Goal: Task Accomplishment & Management: Manage account settings

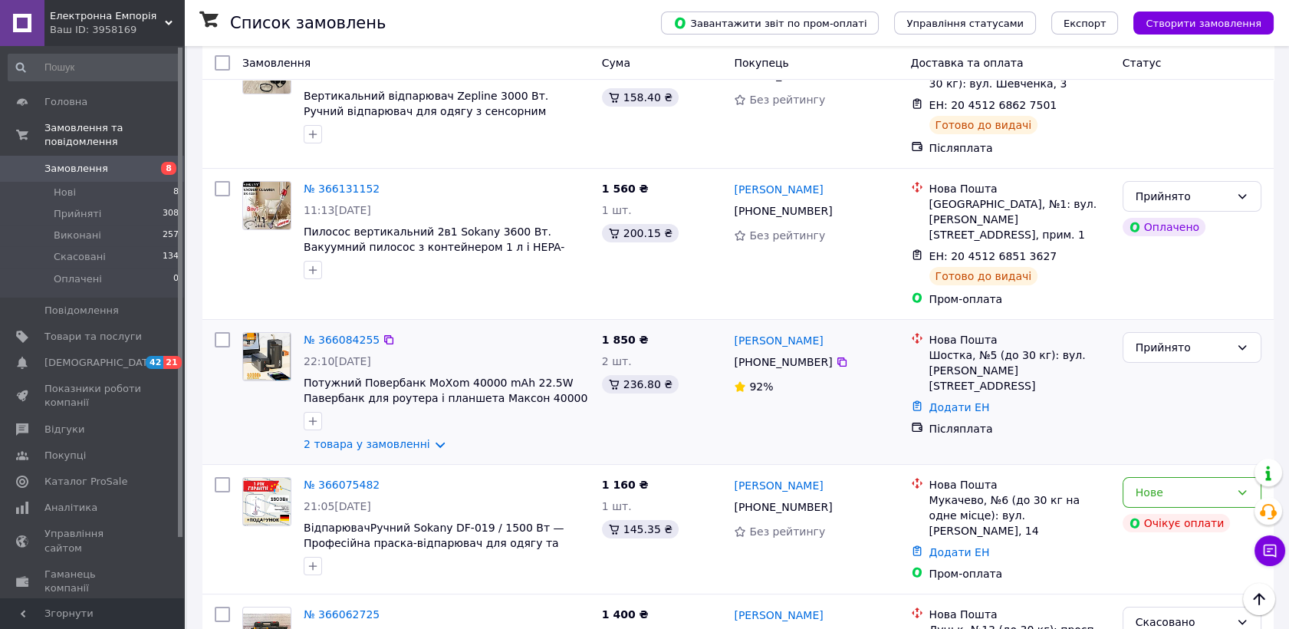
scroll to position [511, 0]
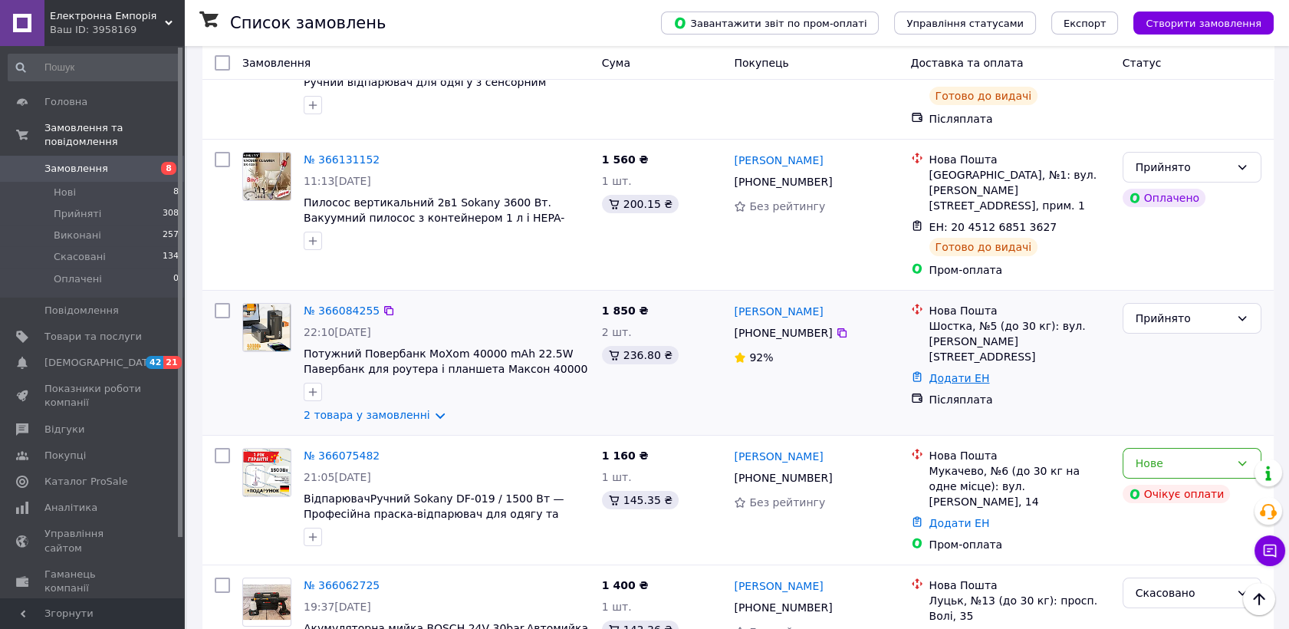
click at [941, 372] on link "Додати ЕН" at bounding box center [960, 378] width 61 height 12
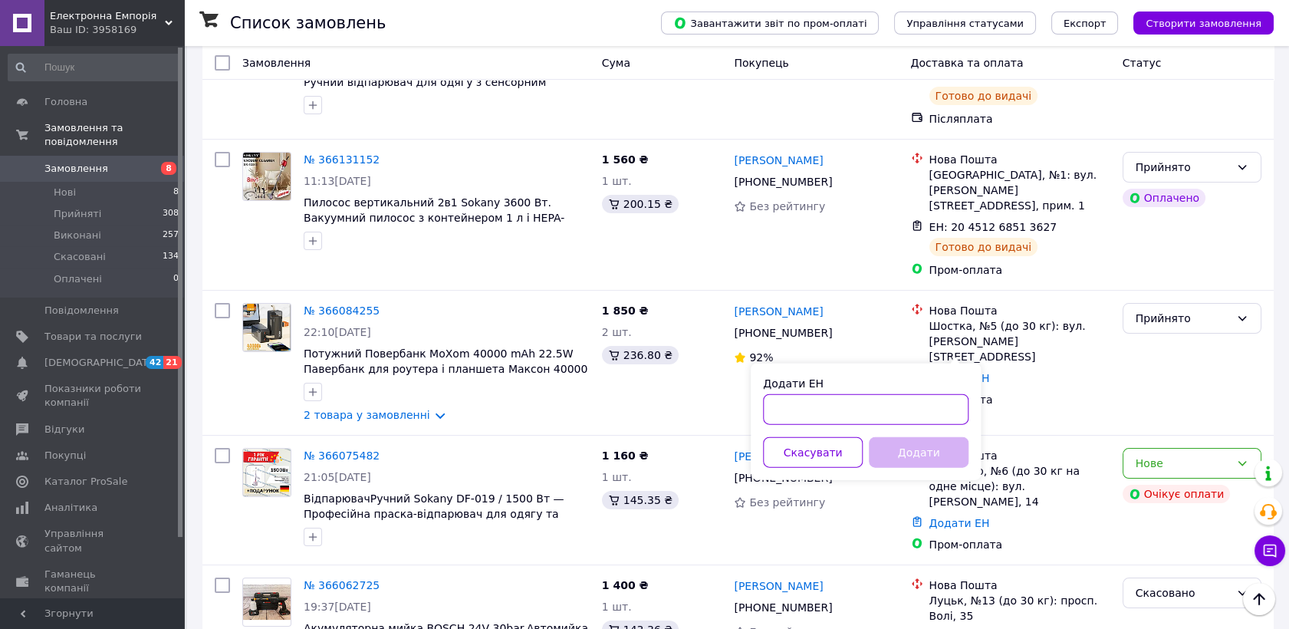
click at [781, 410] on input "Додати ЕН" at bounding box center [866, 409] width 206 height 31
paste input "20451268653872"
type input "20451268653872"
click at [904, 446] on button "Додати" at bounding box center [919, 452] width 100 height 31
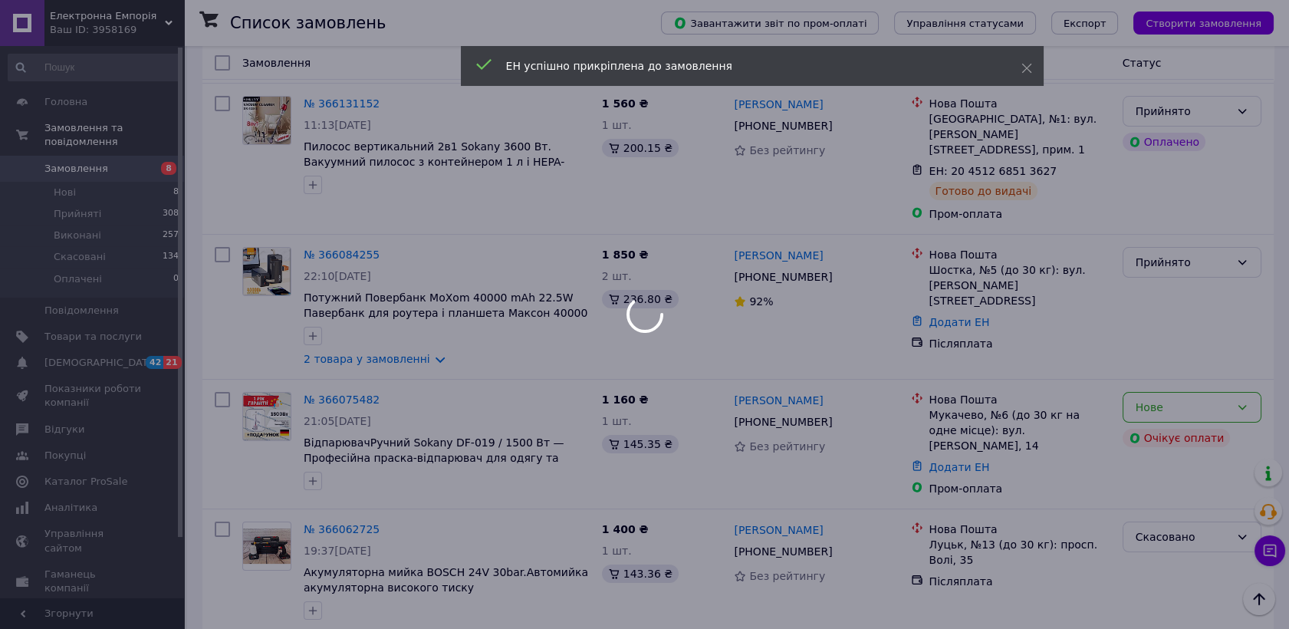
scroll to position [596, 0]
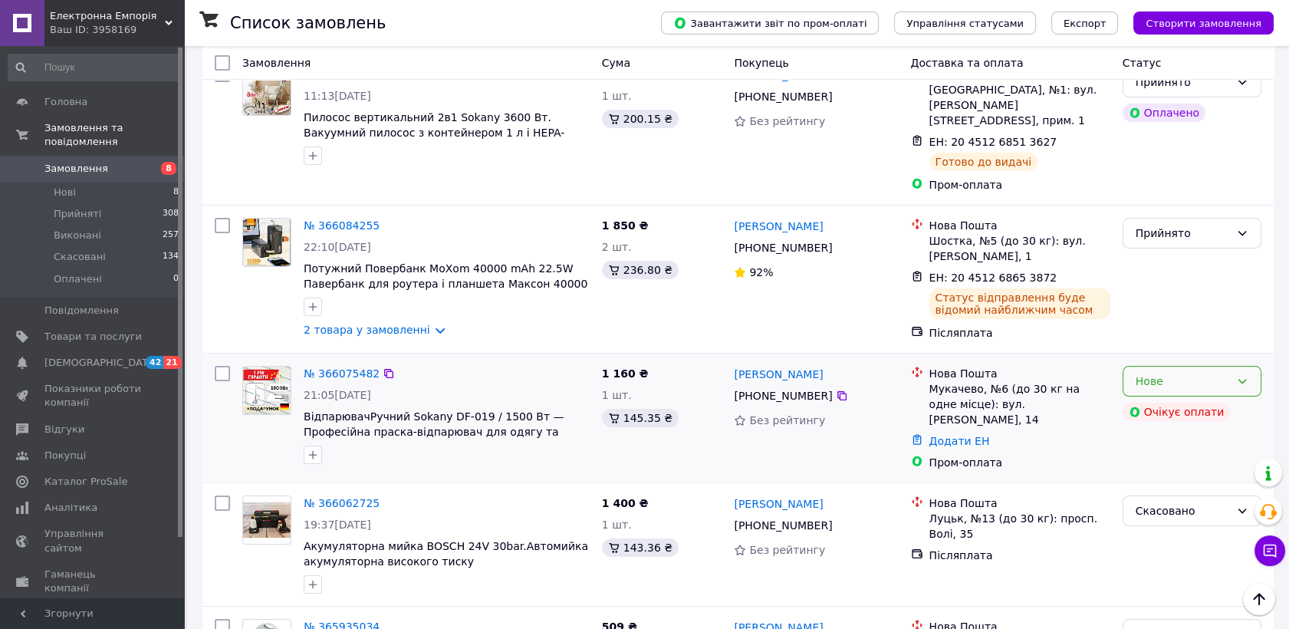
click at [1246, 375] on icon at bounding box center [1242, 381] width 12 height 12
click at [1149, 446] on li "Скасовано" at bounding box center [1192, 453] width 137 height 28
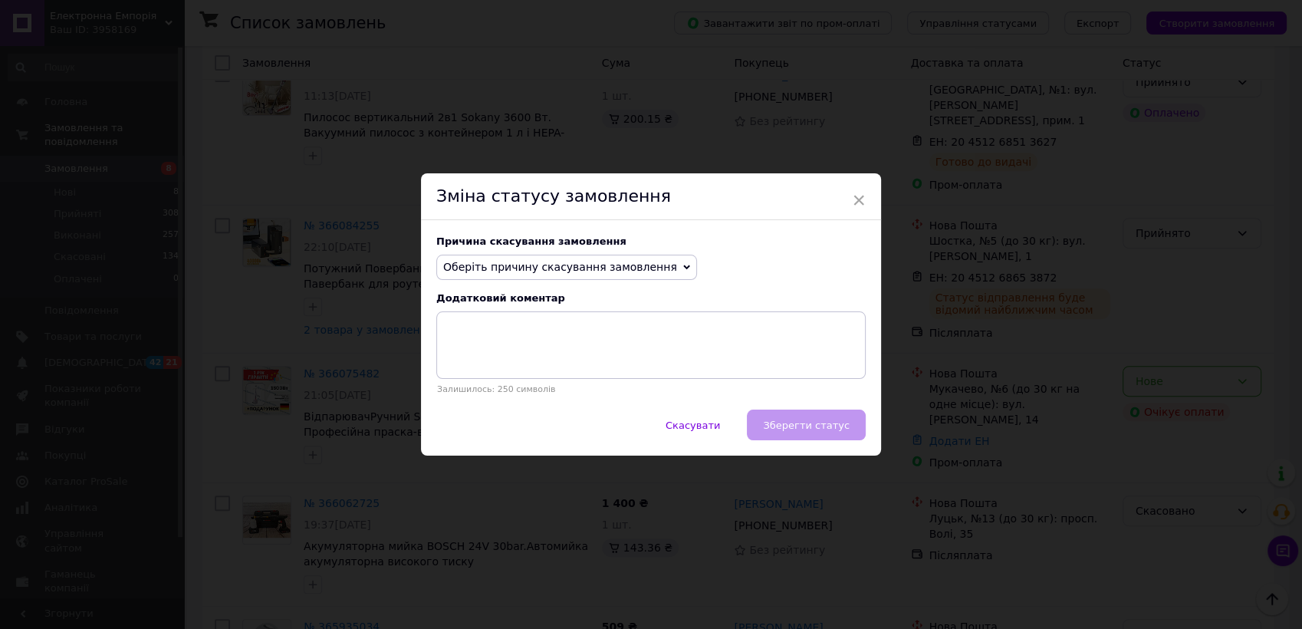
click at [654, 263] on span "Оберіть причину скасування замовлення" at bounding box center [566, 268] width 261 height 26
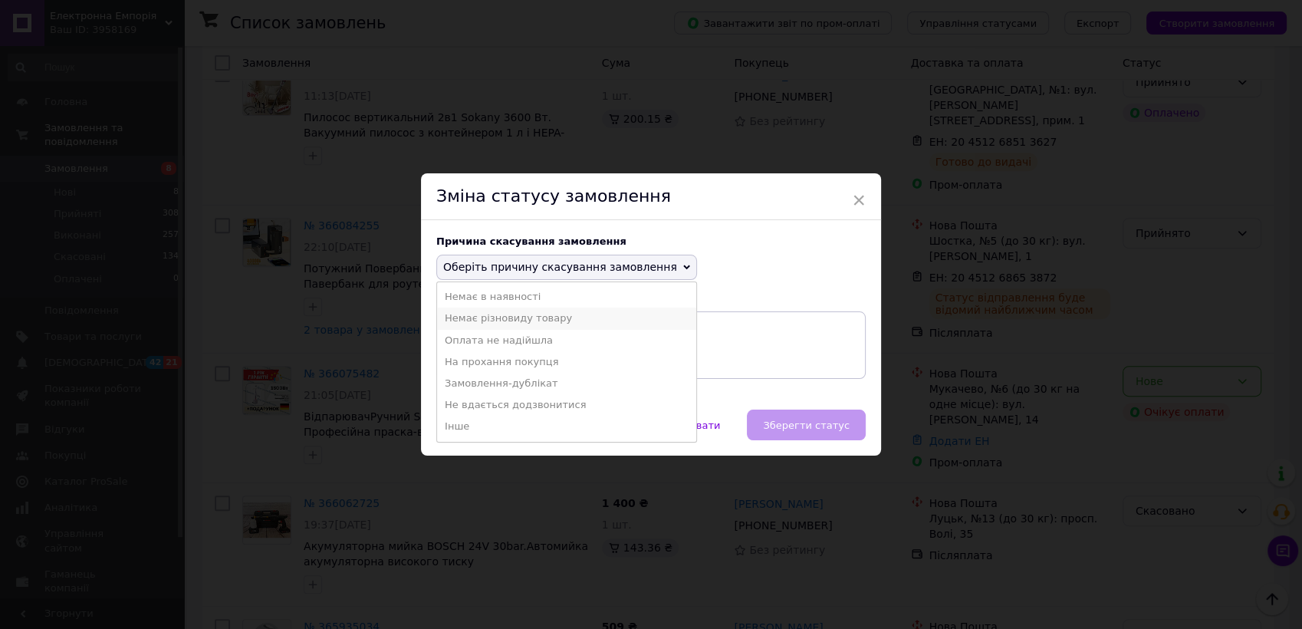
click at [519, 316] on li "Немає різновиду товару" at bounding box center [566, 318] width 259 height 21
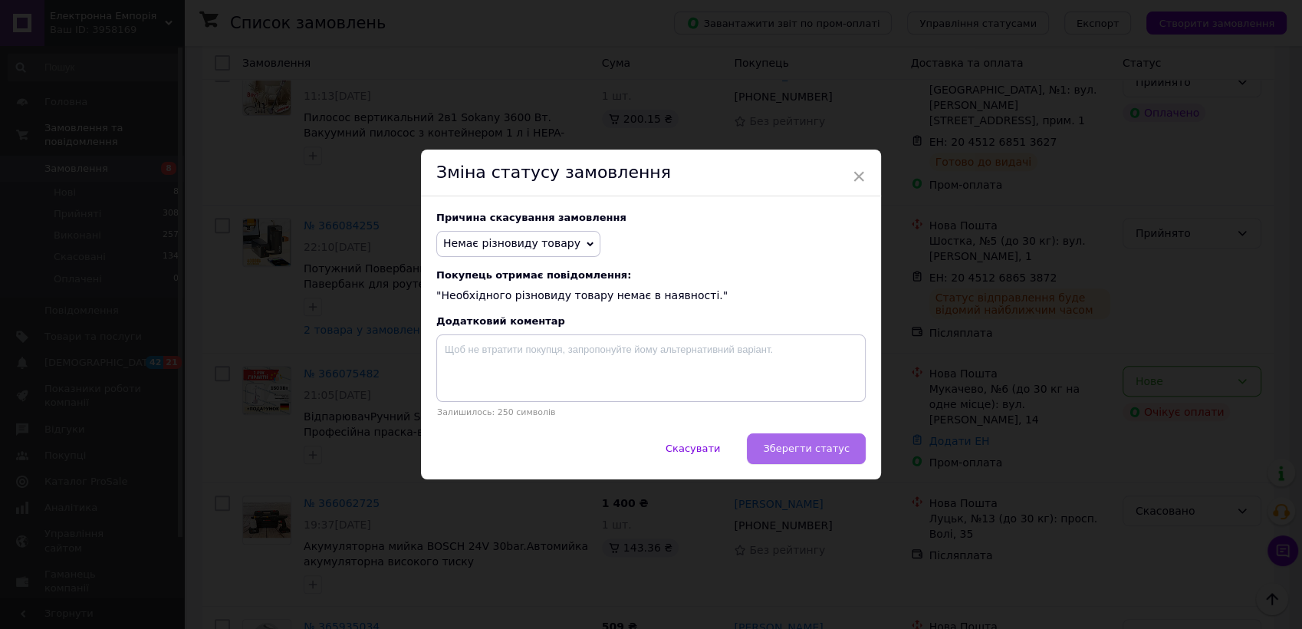
click at [802, 454] on span "Зберегти статус" at bounding box center [806, 449] width 87 height 12
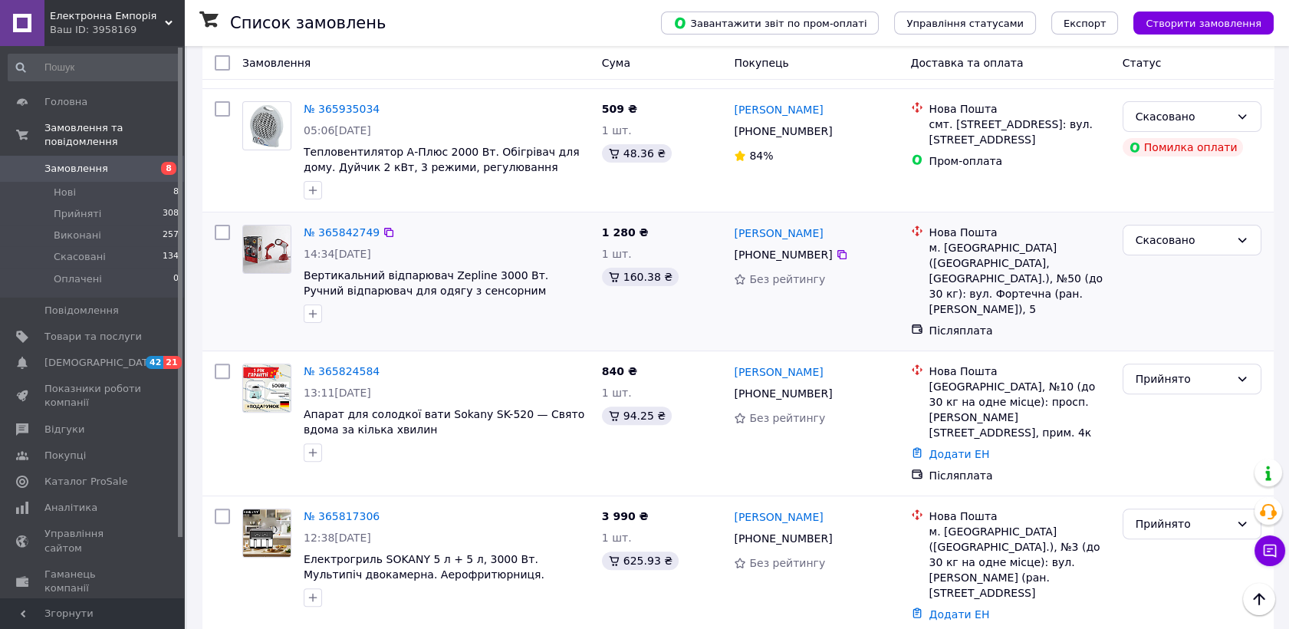
scroll to position [1193, 0]
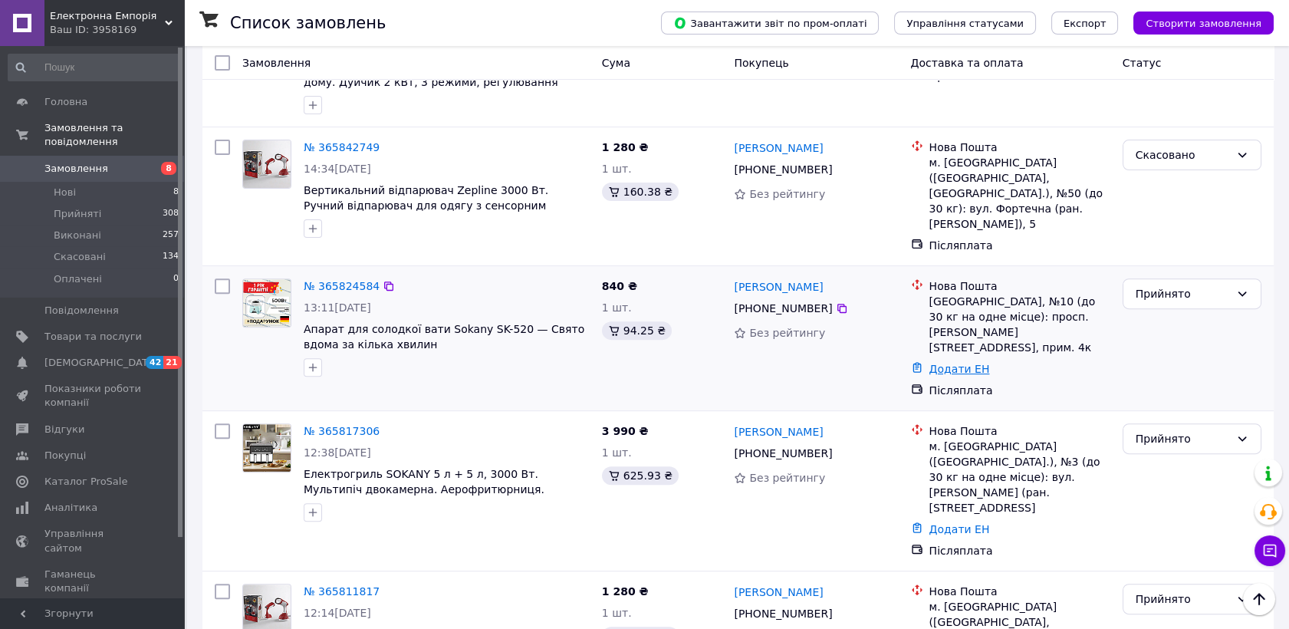
click at [946, 363] on link "Додати ЕН" at bounding box center [960, 369] width 61 height 12
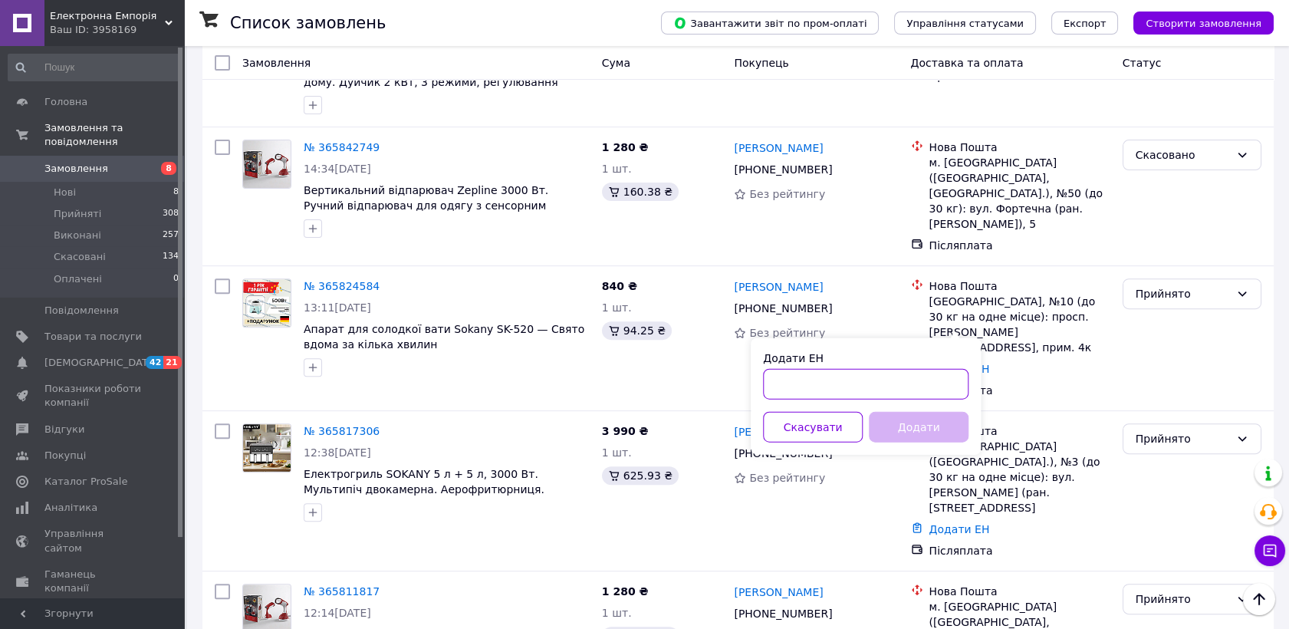
click at [798, 383] on input "Додати ЕН" at bounding box center [866, 384] width 206 height 31
paste input "20451267080315"
type input "20451267080315"
click at [899, 420] on button "Додати" at bounding box center [919, 427] width 100 height 31
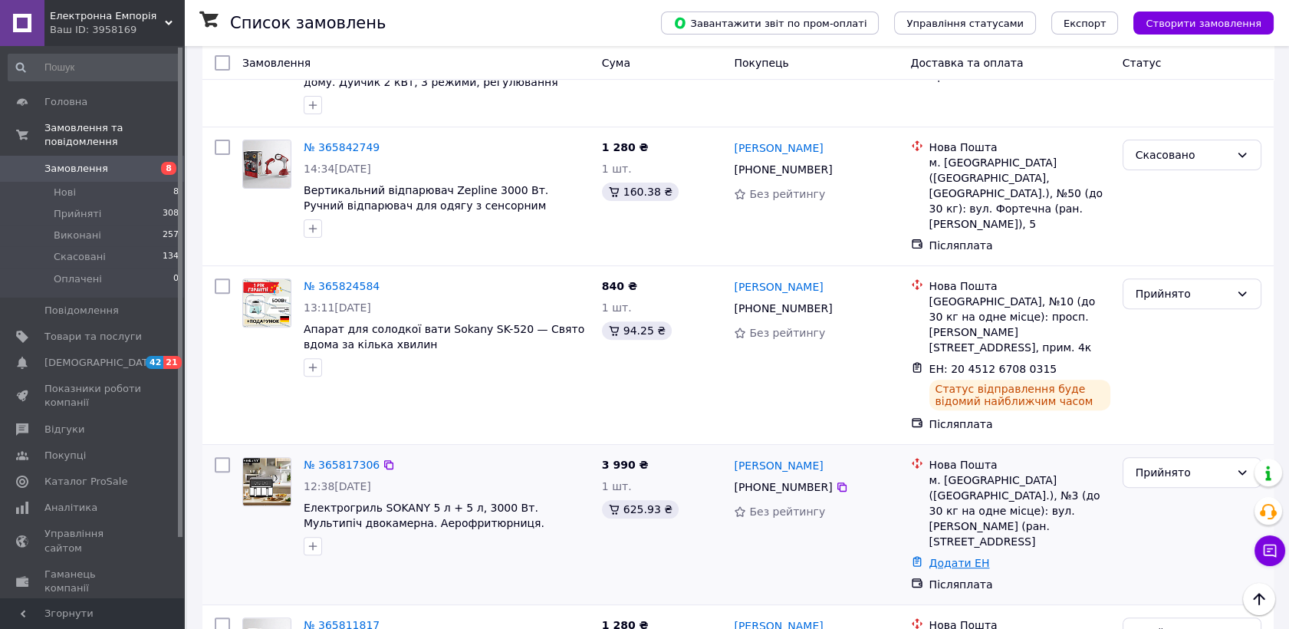
click at [942, 557] on link "Додати ЕН" at bounding box center [960, 563] width 61 height 12
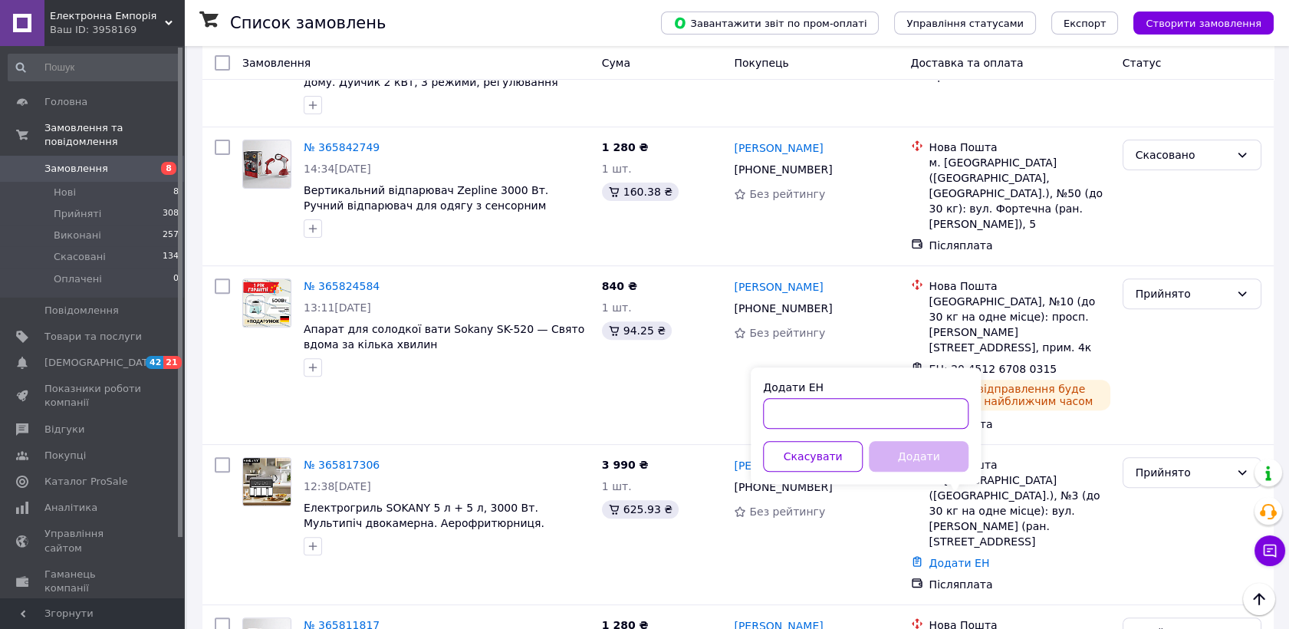
click at [778, 415] on input "Додати ЕН" at bounding box center [866, 413] width 206 height 31
paste input "20451267410008"
type input "20451267410008"
click at [908, 456] on button "Додати" at bounding box center [919, 456] width 100 height 31
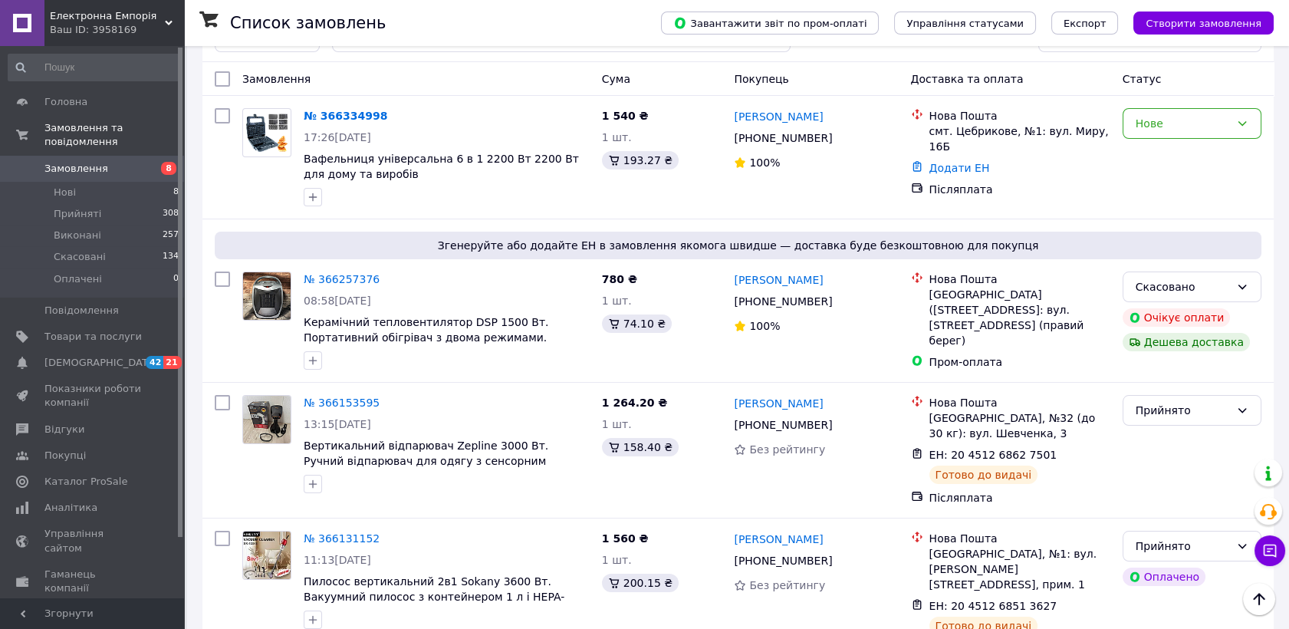
scroll to position [0, 0]
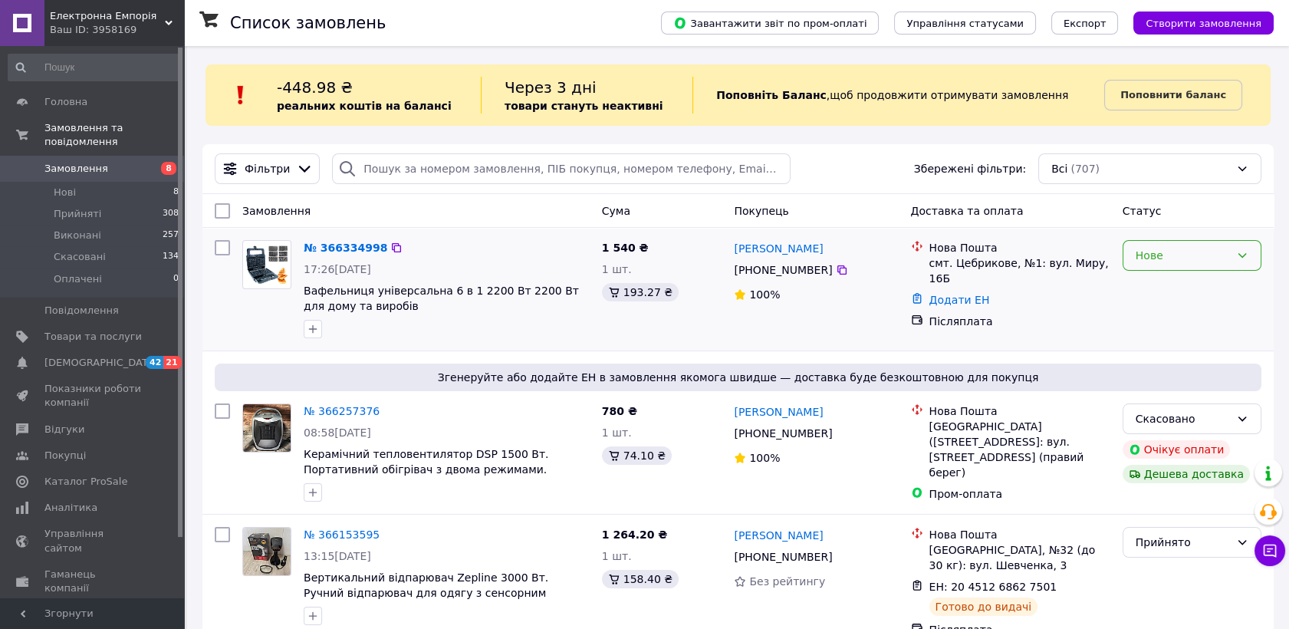
click at [1245, 255] on icon at bounding box center [1242, 255] width 12 height 12
click at [1155, 285] on li "Прийнято" at bounding box center [1192, 289] width 137 height 28
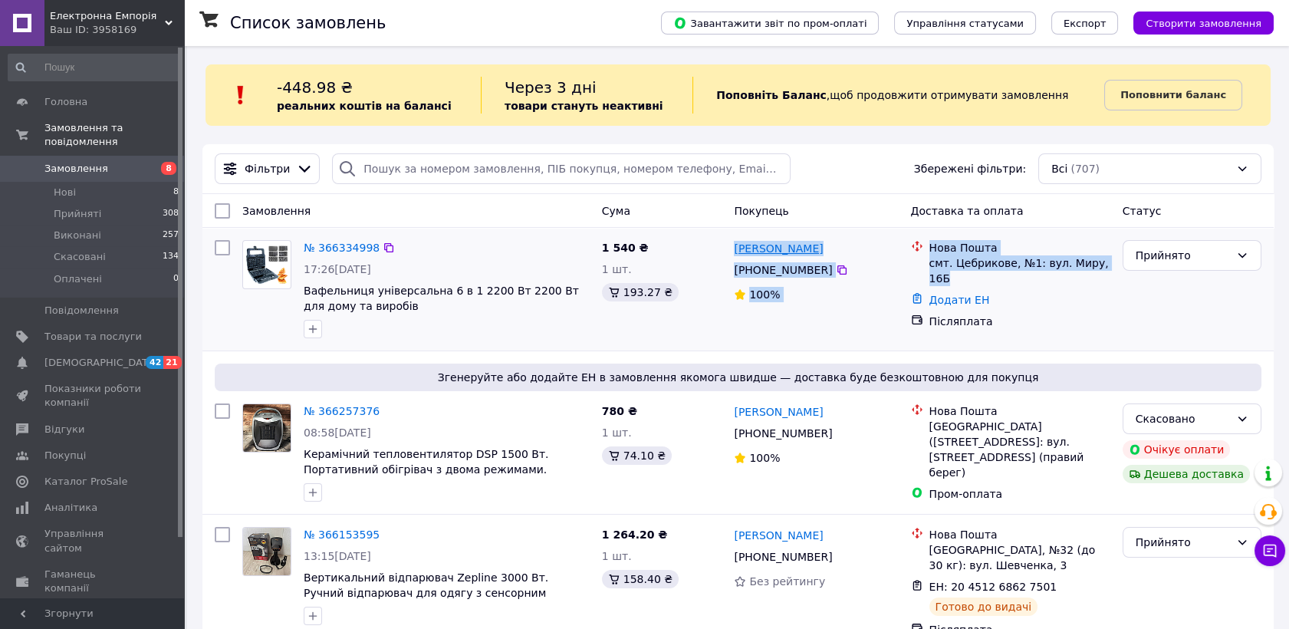
drag, startPoint x: 1078, startPoint y: 265, endPoint x: 733, endPoint y: 248, distance: 344.8
click at [733, 248] on div "№ 366334998 17:26[DATE] Вафельниця універсальна 6 в 1 2200 Вт 2200 Вт для дому …" at bounding box center [738, 289] width 1059 height 110
copy div "[PERSON_NAME] [PHONE_NUMBER]% Нова Пошта смт. Цебрикове, №1: вул. Миру, 16Б"
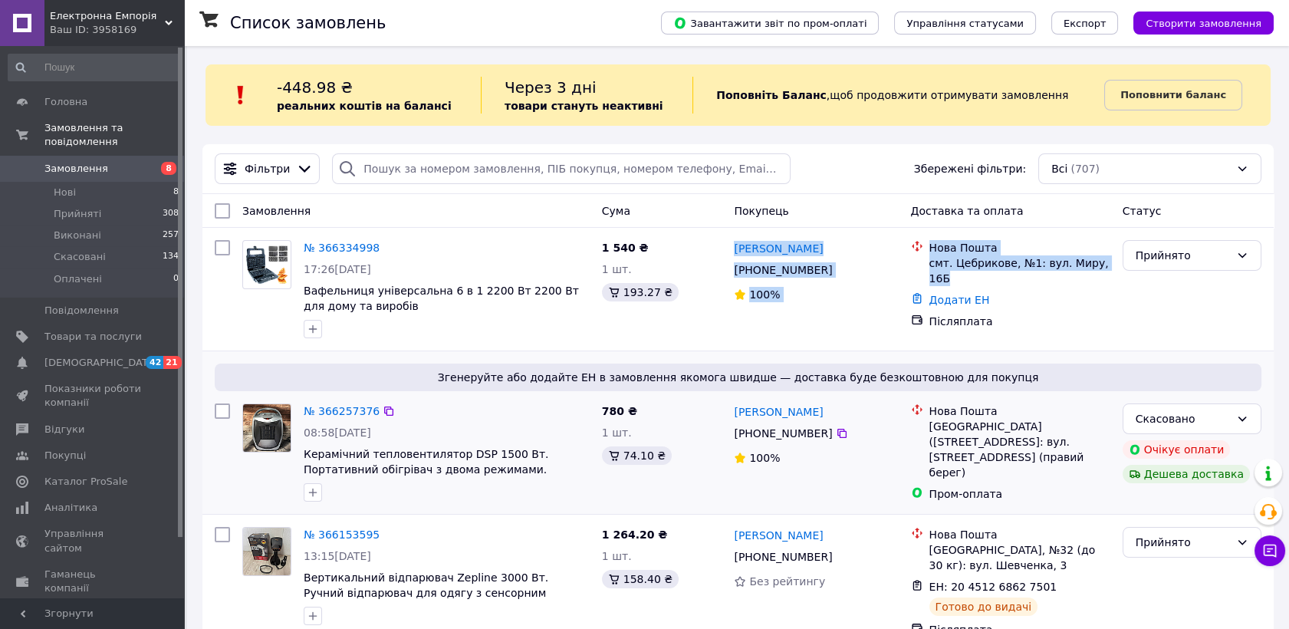
scroll to position [85, 0]
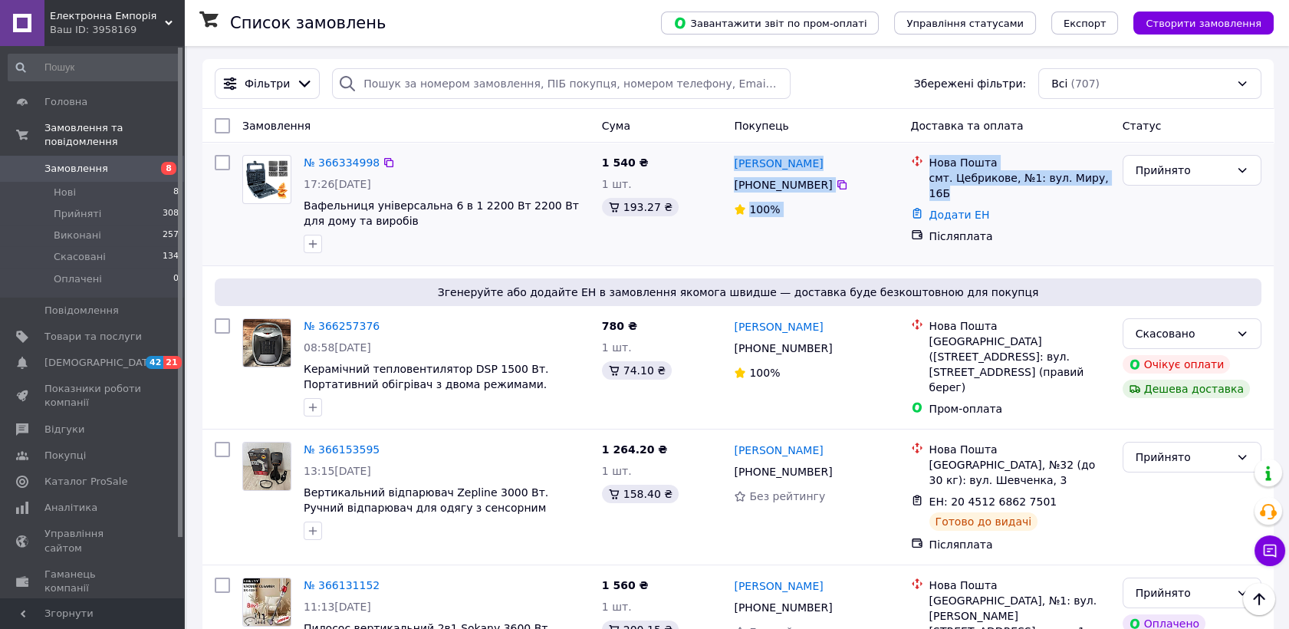
click at [754, 223] on div "[PERSON_NAME] [PHONE_NUMBER]%" at bounding box center [816, 204] width 176 height 110
drag, startPoint x: 812, startPoint y: 185, endPoint x: 740, endPoint y: 189, distance: 72.2
click at [740, 189] on div "[PHONE_NUMBER]" at bounding box center [815, 185] width 167 height 18
drag, startPoint x: 740, startPoint y: 189, endPoint x: 761, endPoint y: 180, distance: 22.7
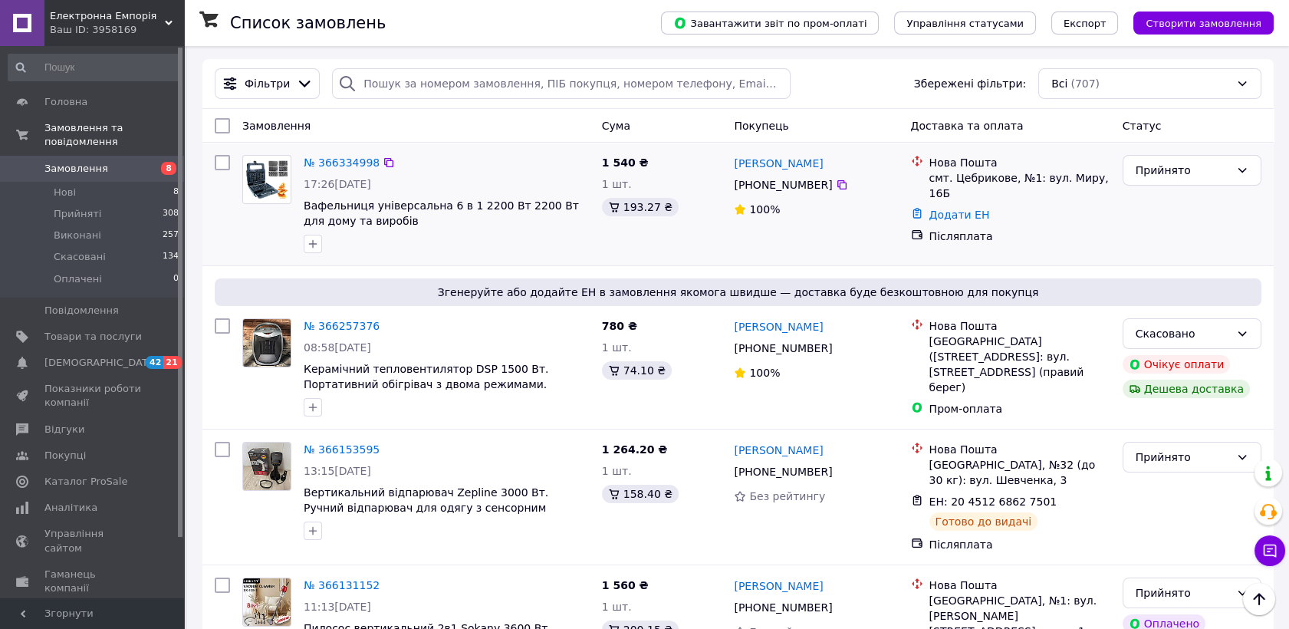
click at [788, 222] on div "[PERSON_NAME] [PHONE_NUMBER]%" at bounding box center [816, 204] width 176 height 110
drag, startPoint x: 825, startPoint y: 181, endPoint x: 743, endPoint y: 192, distance: 82.8
click at [743, 192] on div "[PHONE_NUMBER]" at bounding box center [815, 185] width 167 height 18
copy div "380 99 397 10 03"
